Goal: Information Seeking & Learning: Learn about a topic

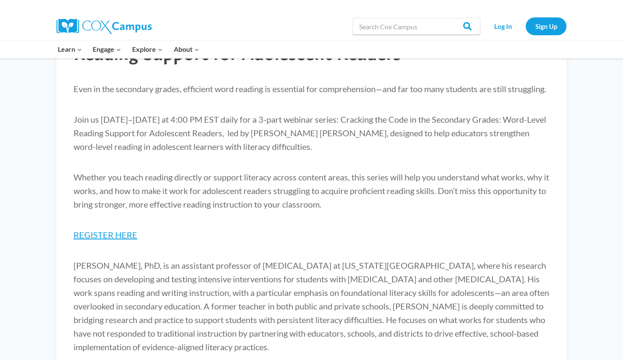
scroll to position [76, 0]
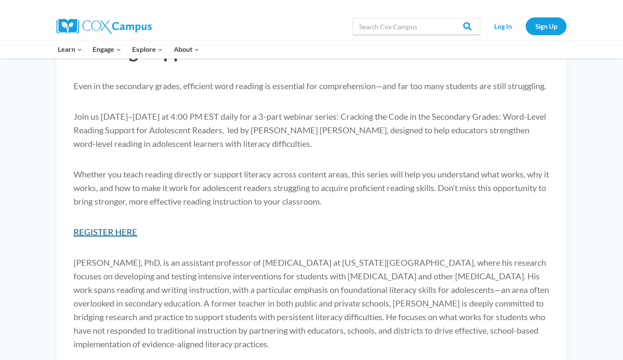
click at [113, 237] on link "REGISTER HERE" at bounding box center [106, 232] width 64 height 10
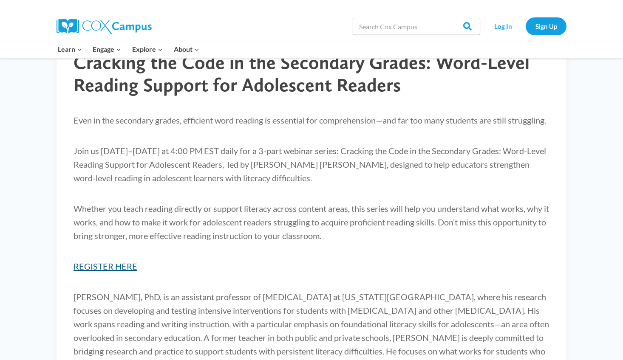
scroll to position [0, 0]
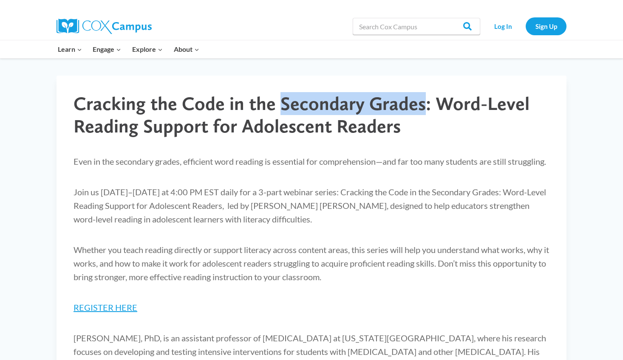
drag, startPoint x: 277, startPoint y: 106, endPoint x: 419, endPoint y: 103, distance: 142.0
click at [420, 104] on h1 "Cracking the Code in the Secondary Grades: Word-Level Reading Support for Adole…" at bounding box center [312, 115] width 476 height 45
copy h1 "Secondary Grades"
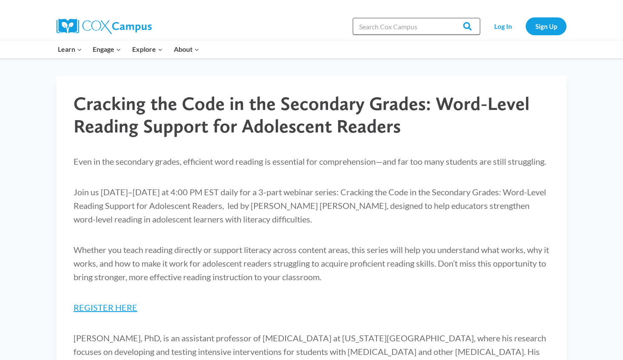
click at [423, 20] on input "Search in [URL][DOMAIN_NAME]" at bounding box center [417, 26] width 128 height 17
paste input "Secondary Grades"
type input "Secondary Grades"
click at [465, 20] on input "Search" at bounding box center [463, 26] width 33 height 17
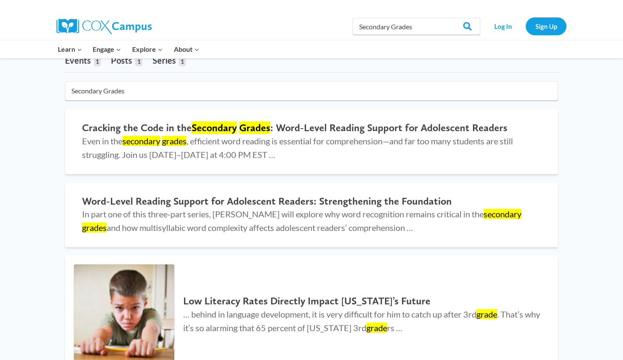
scroll to position [59, 0]
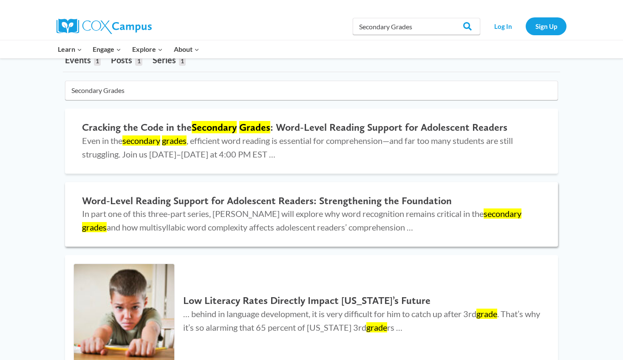
click at [382, 211] on span "In part one of this three-part series, Dr. Chandler will explore why word recog…" at bounding box center [301, 221] width 439 height 24
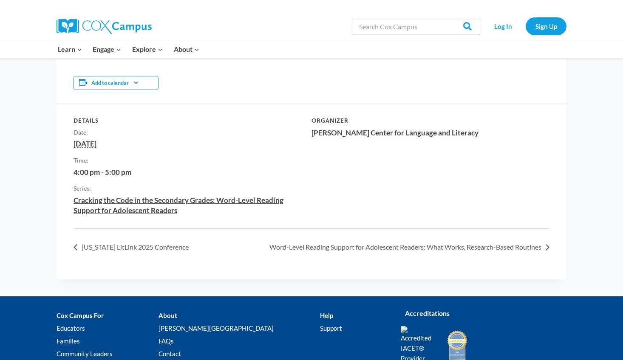
scroll to position [456, 0]
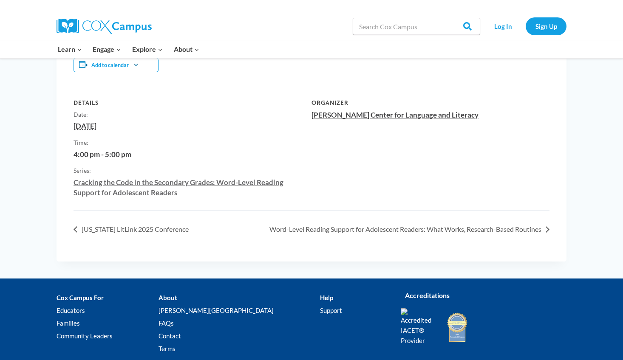
click at [248, 181] on link "Cracking the Code in the Secondary Grades: Word-Level Reading Support for Adole…" at bounding box center [179, 187] width 210 height 19
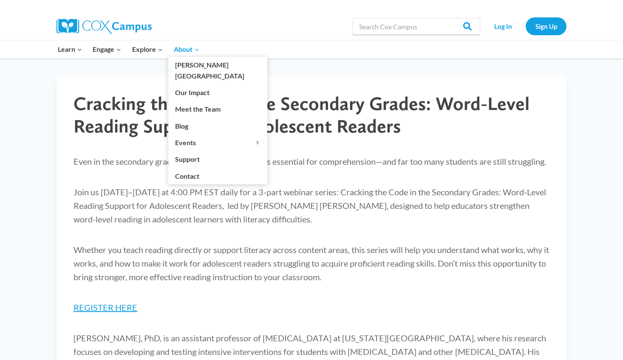
click at [183, 46] on span "About Expand" at bounding box center [187, 49] width 26 height 11
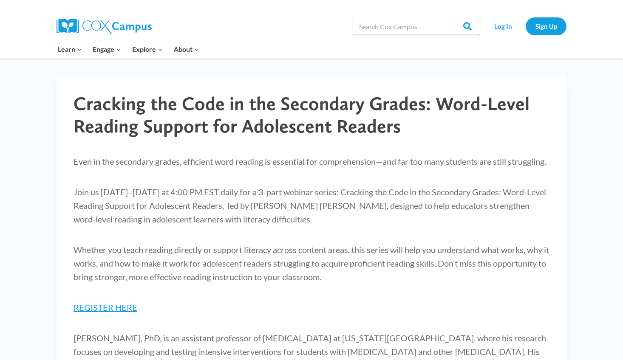
click at [410, 14] on div "Search in https://coxcampus.org/ Search Search" at bounding box center [417, 26] width 128 height 27
click at [410, 25] on input "Search in [URL][DOMAIN_NAME]" at bounding box center [417, 26] width 128 height 17
type input "Secondary Grades"
click at [468, 28] on input "Search" at bounding box center [463, 26] width 33 height 17
